Goal: Contribute content

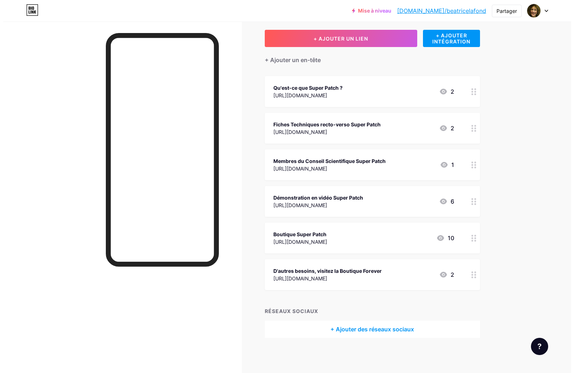
scroll to position [37, 0]
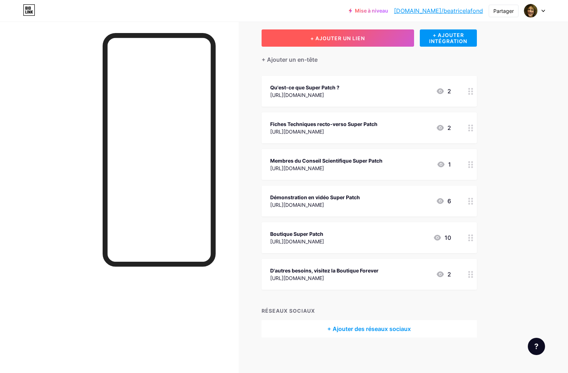
click at [342, 38] on font "+ AJOUTER UN LIEN" at bounding box center [337, 38] width 55 height 6
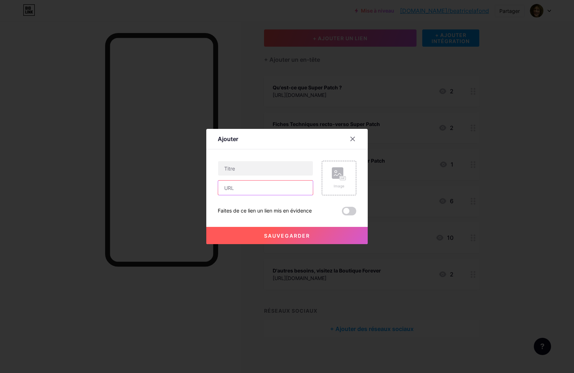
click at [240, 190] on input "text" at bounding box center [265, 187] width 95 height 14
paste input "[URL][DOMAIN_NAME]"
type input "[URL][DOMAIN_NAME]"
click at [234, 169] on input "text" at bounding box center [265, 168] width 95 height 14
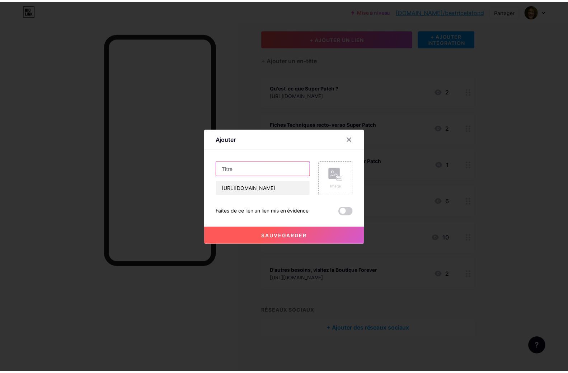
scroll to position [0, 0]
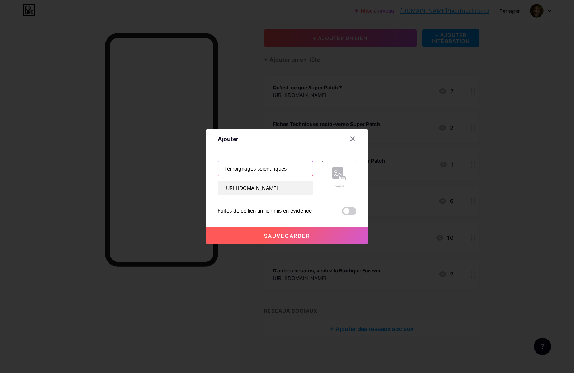
click at [261, 170] on input "Témoignages scientifiques" at bounding box center [265, 168] width 95 height 14
type input "Témoignages Scientifiques"
click at [300, 235] on font "Sauvegarder" at bounding box center [287, 235] width 46 height 6
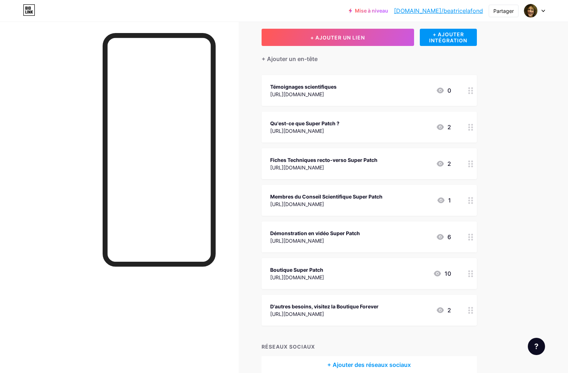
scroll to position [74, 0]
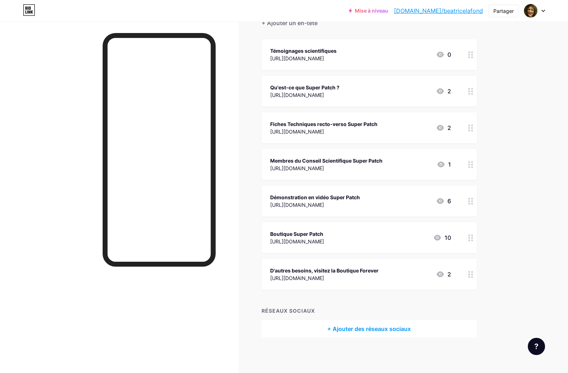
drag, startPoint x: 359, startPoint y: 47, endPoint x: 370, endPoint y: 48, distance: 10.9
click at [336, 48] on div "Témoignages scientifiques" at bounding box center [303, 51] width 66 height 8
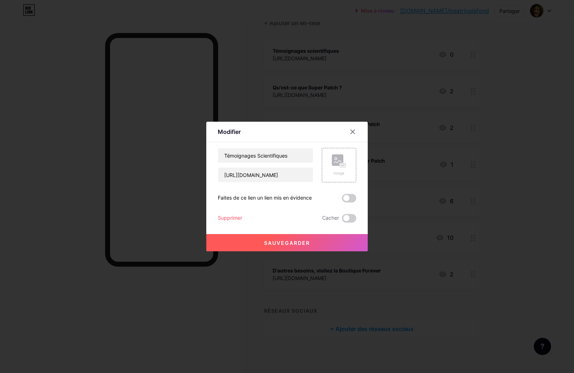
click at [447, 155] on div at bounding box center [287, 186] width 574 height 373
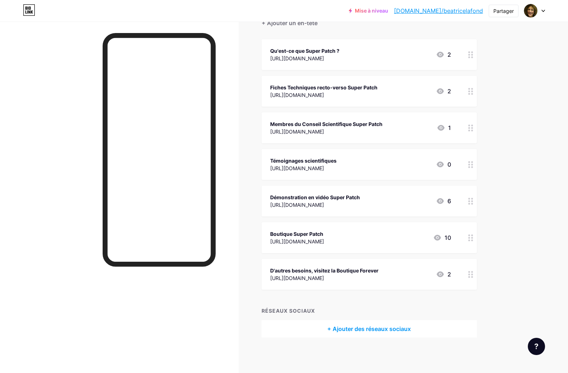
click at [324, 168] on font "[URL][DOMAIN_NAME]" at bounding box center [297, 168] width 54 height 6
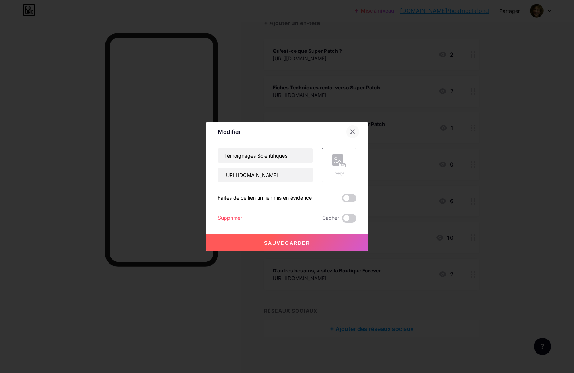
click at [354, 131] on icon at bounding box center [353, 132] width 6 height 6
